Goal: Check status: Check status

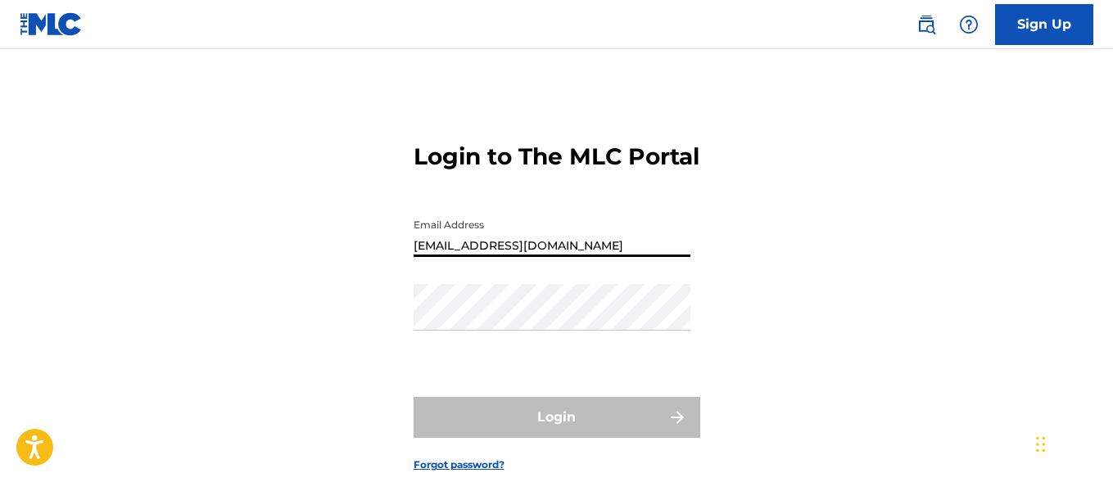
type input "[EMAIL_ADDRESS][DOMAIN_NAME]"
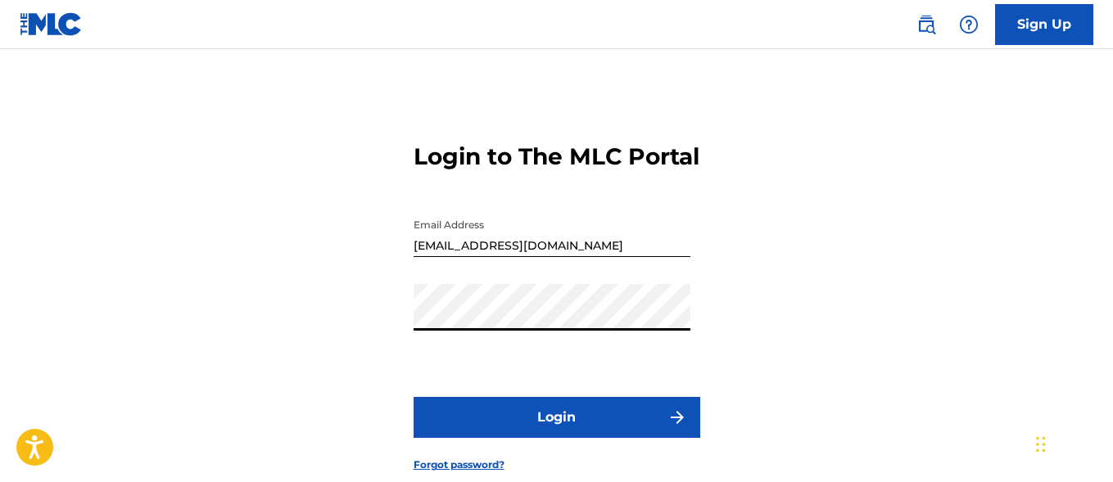
click at [556, 438] on button "Login" at bounding box center [557, 417] width 287 height 41
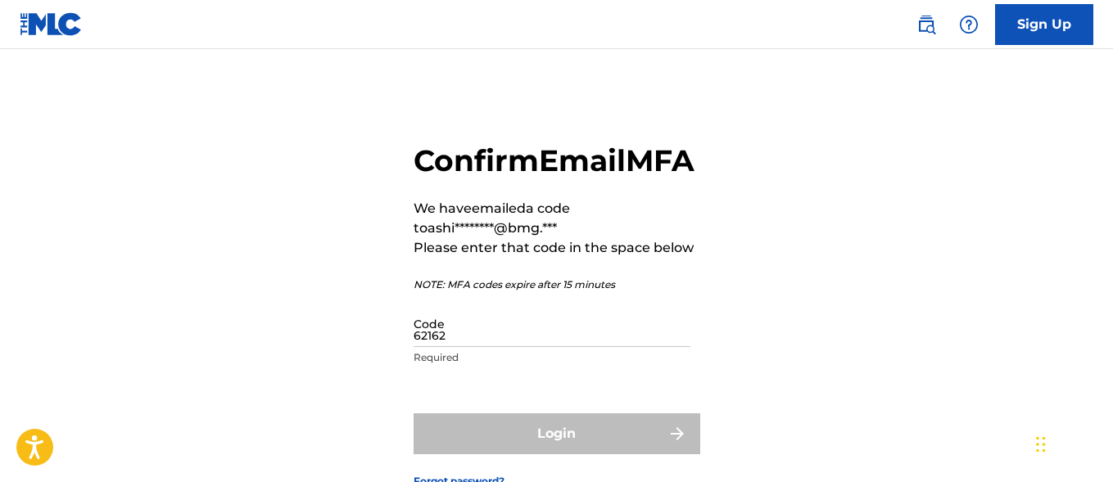
type input "621624"
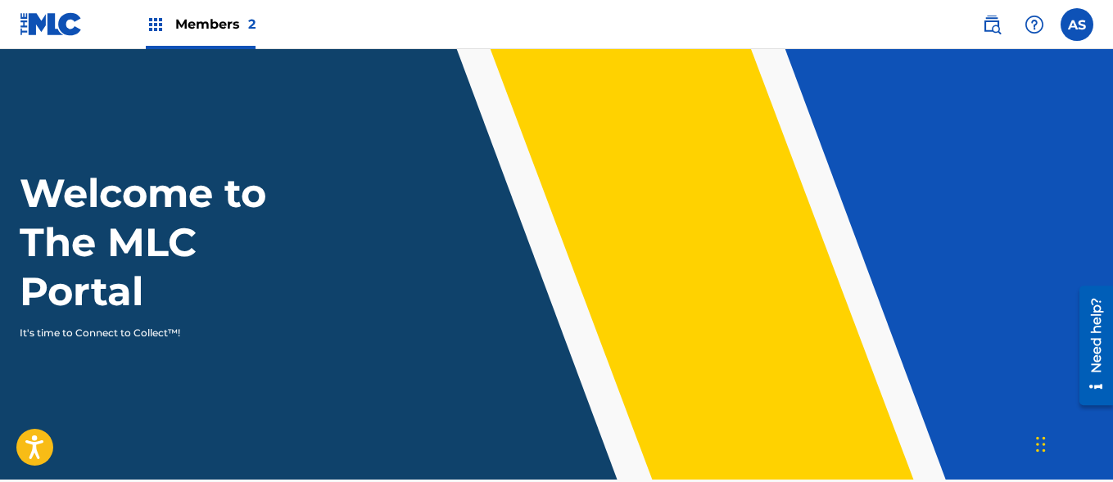
click at [156, 25] on img at bounding box center [156, 25] width 20 height 20
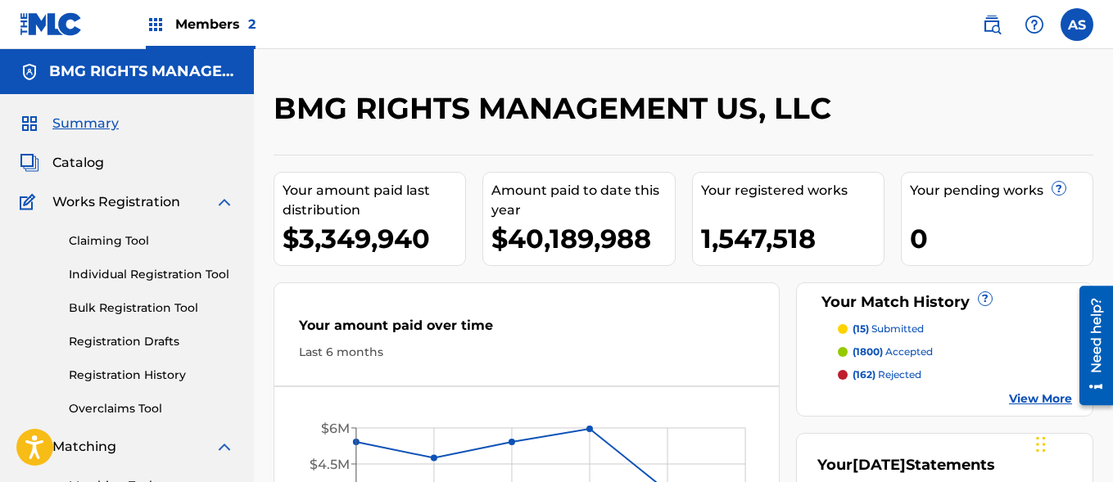
scroll to position [355, 0]
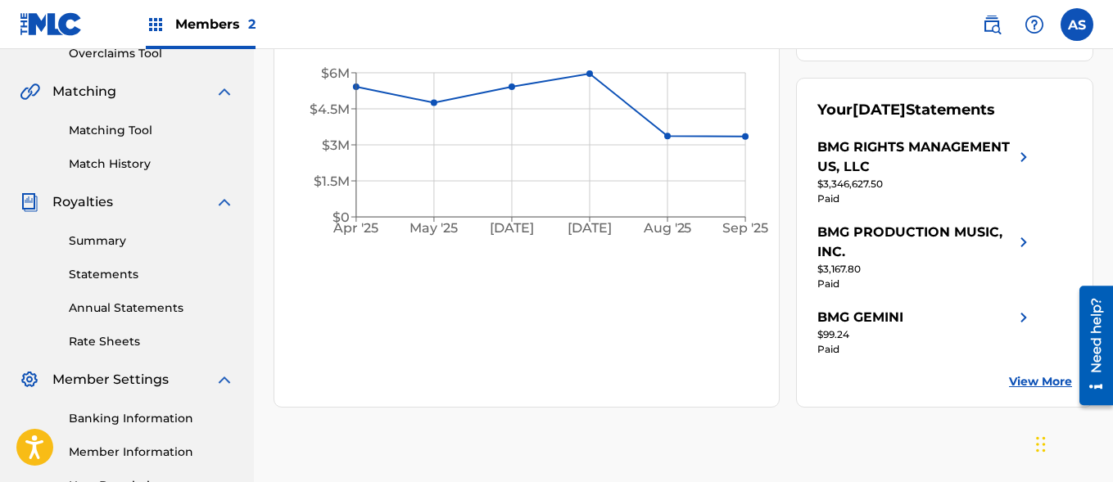
click at [152, 241] on link "Summary" at bounding box center [151, 241] width 165 height 17
